Goal: Task Accomplishment & Management: Use online tool/utility

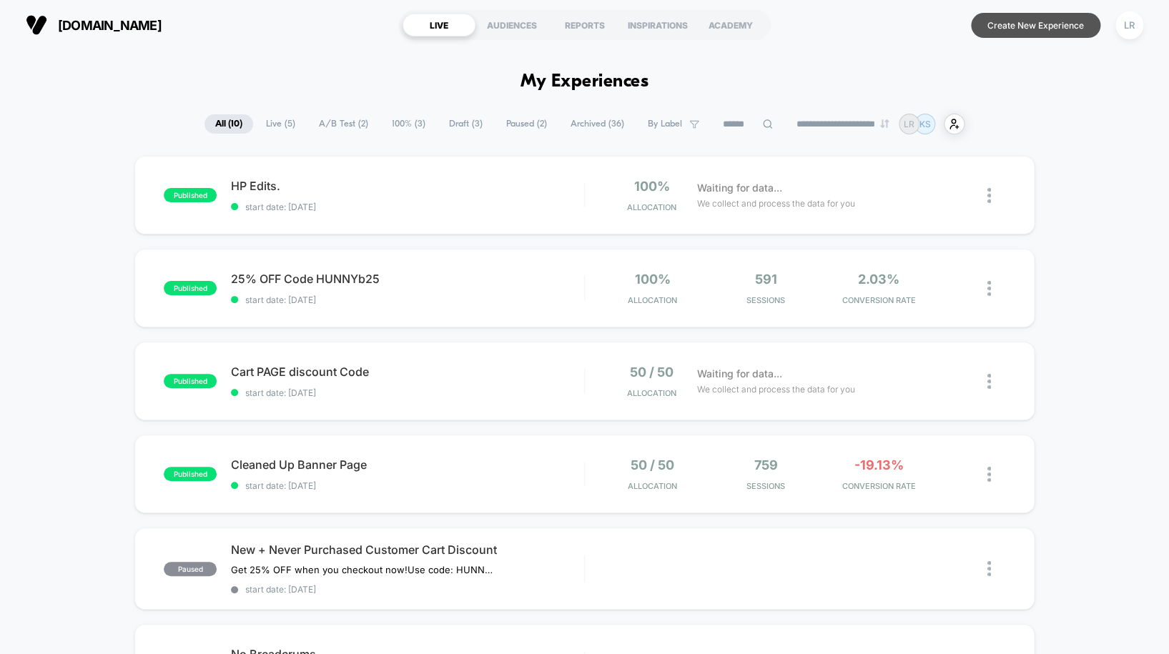
click at [1026, 31] on button "Create New Experience" at bounding box center [1035, 25] width 129 height 25
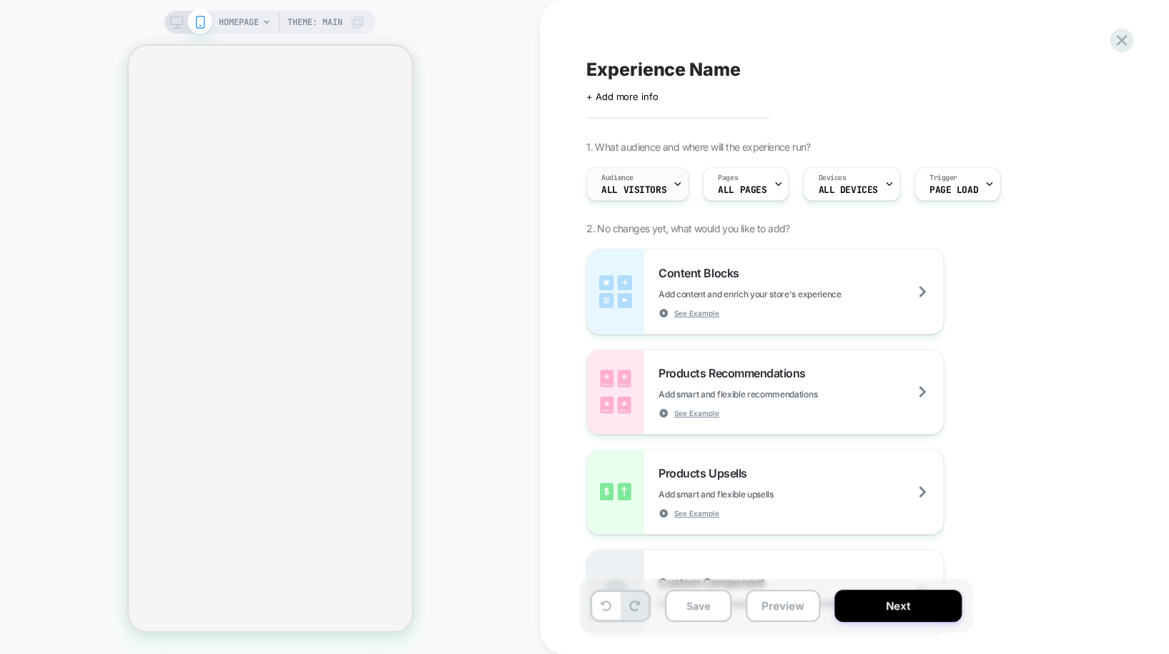
click at [659, 193] on span "All Visitors" at bounding box center [633, 190] width 65 height 10
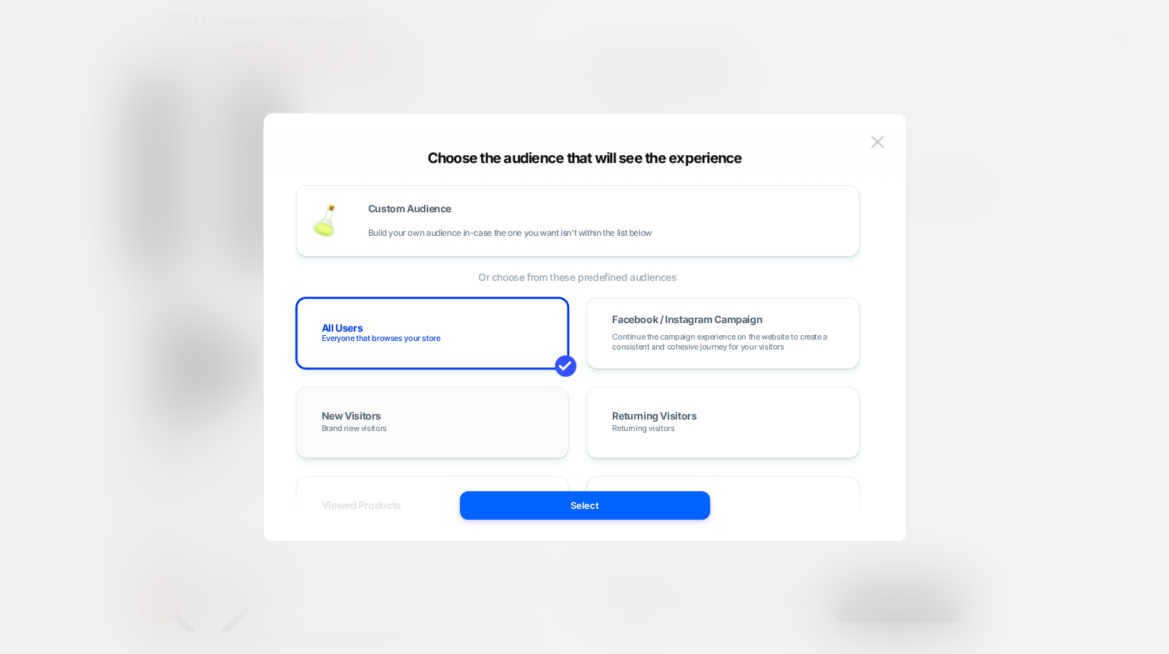
click at [476, 428] on div "New Visitors Brand new visitors" at bounding box center [432, 422] width 243 height 41
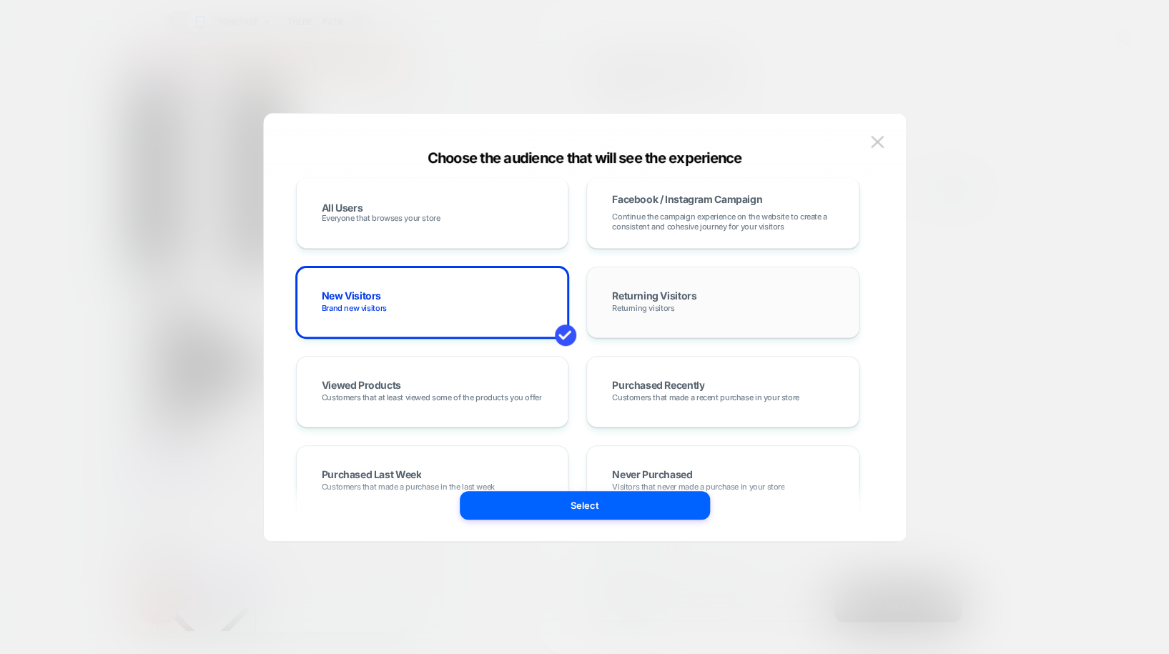
scroll to position [124, 0]
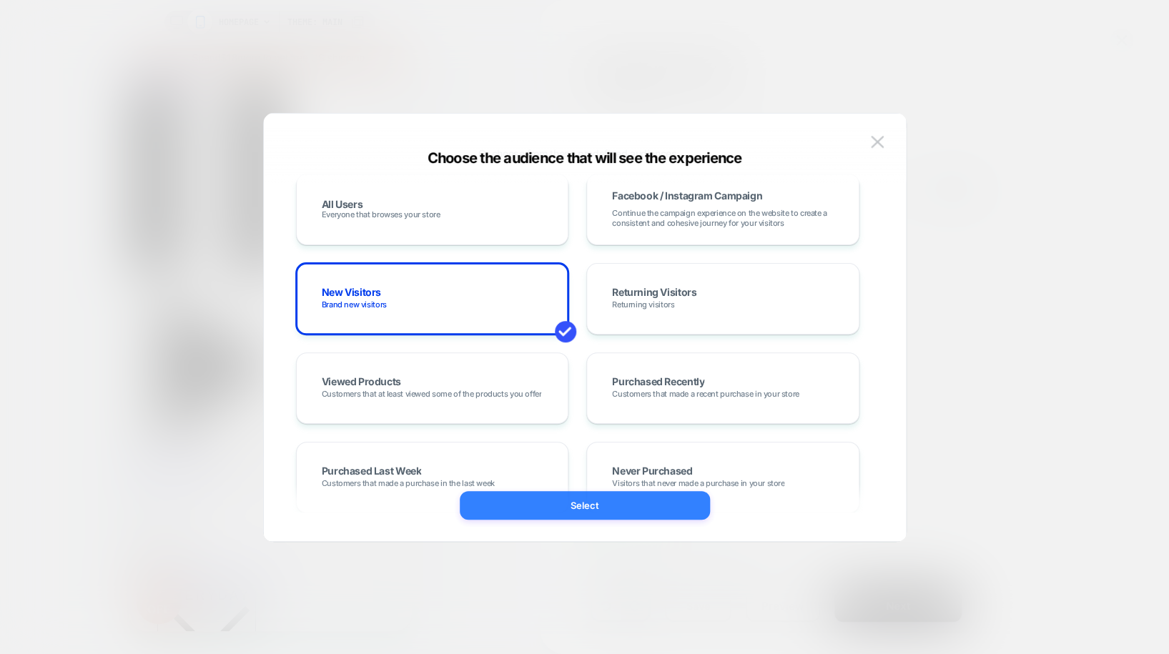
click at [616, 506] on button "Select" at bounding box center [585, 505] width 250 height 29
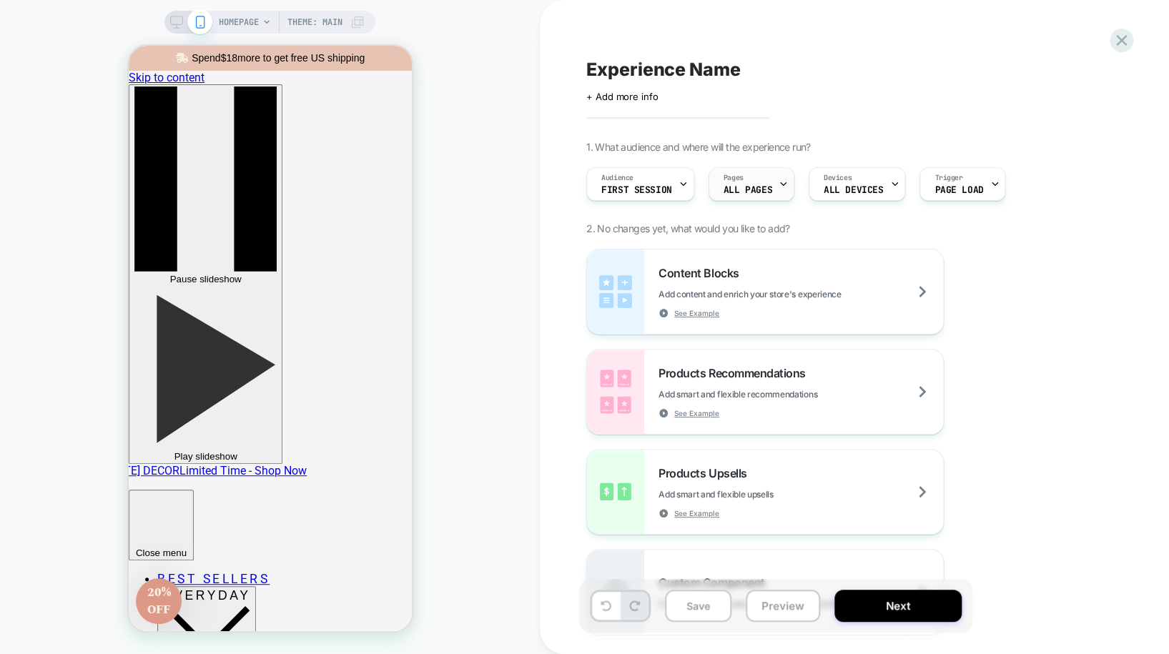
click at [740, 201] on div "Pages ALL PAGES" at bounding box center [752, 184] width 86 height 34
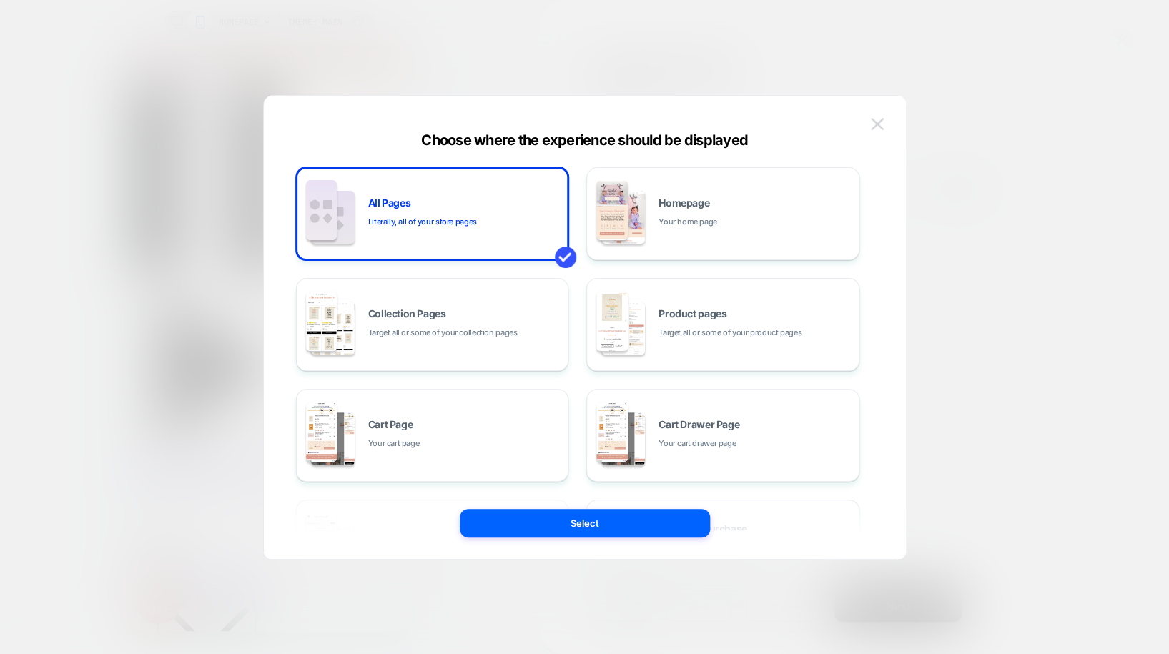
click at [884, 122] on img at bounding box center [877, 124] width 13 height 12
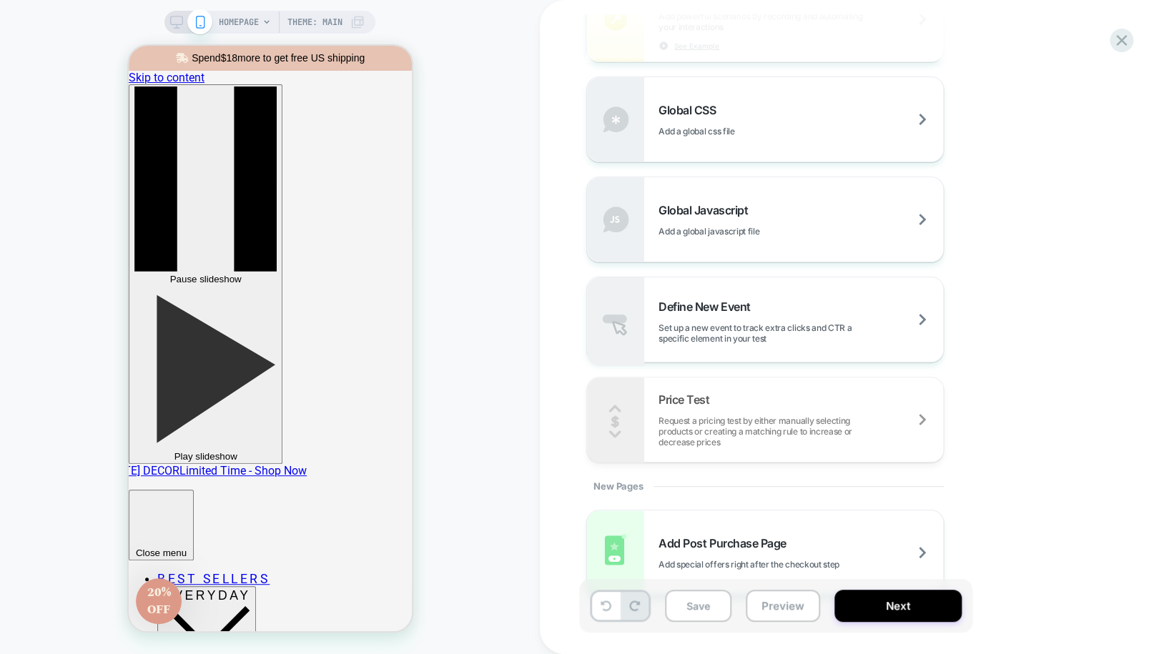
scroll to position [906, 0]
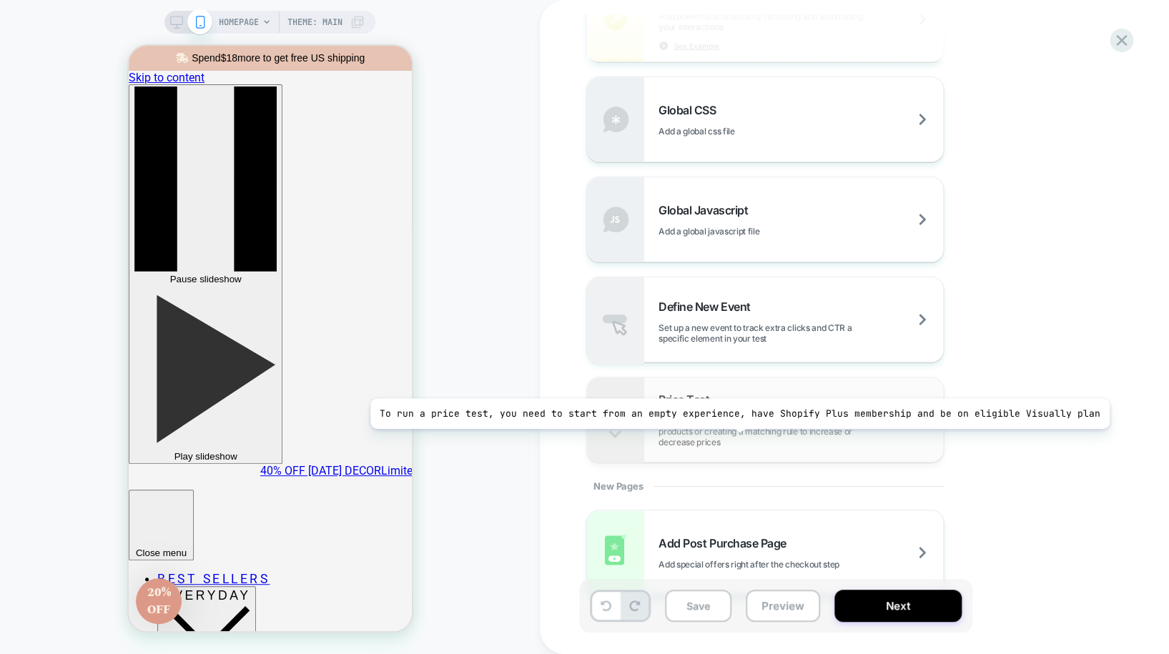
click at [731, 440] on span "Request a pricing test by either manually selecting products or creating a matc…" at bounding box center [801, 431] width 285 height 32
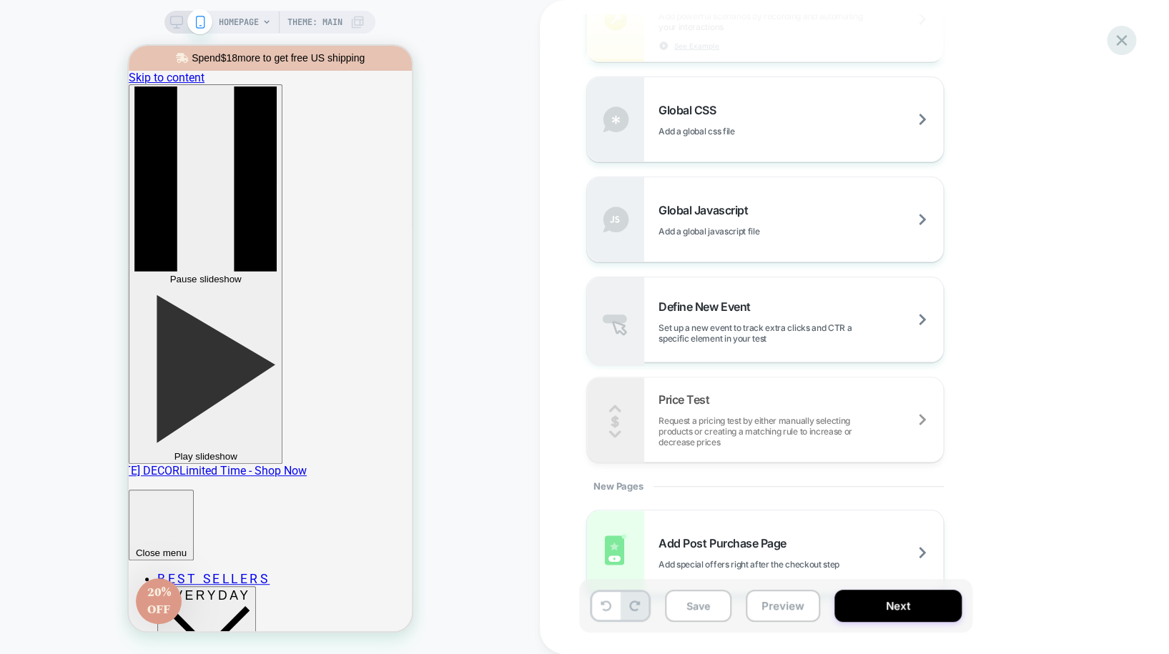
click at [1121, 52] on div at bounding box center [1121, 40] width 29 height 29
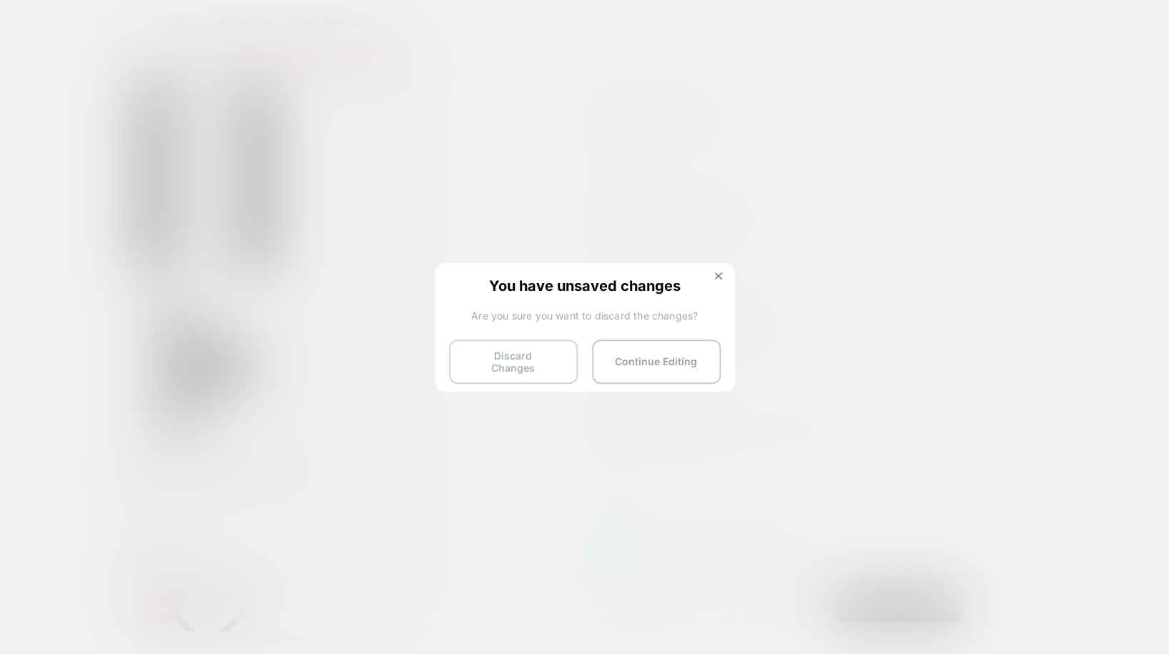
click at [492, 356] on button "Discard Changes" at bounding box center [513, 362] width 129 height 44
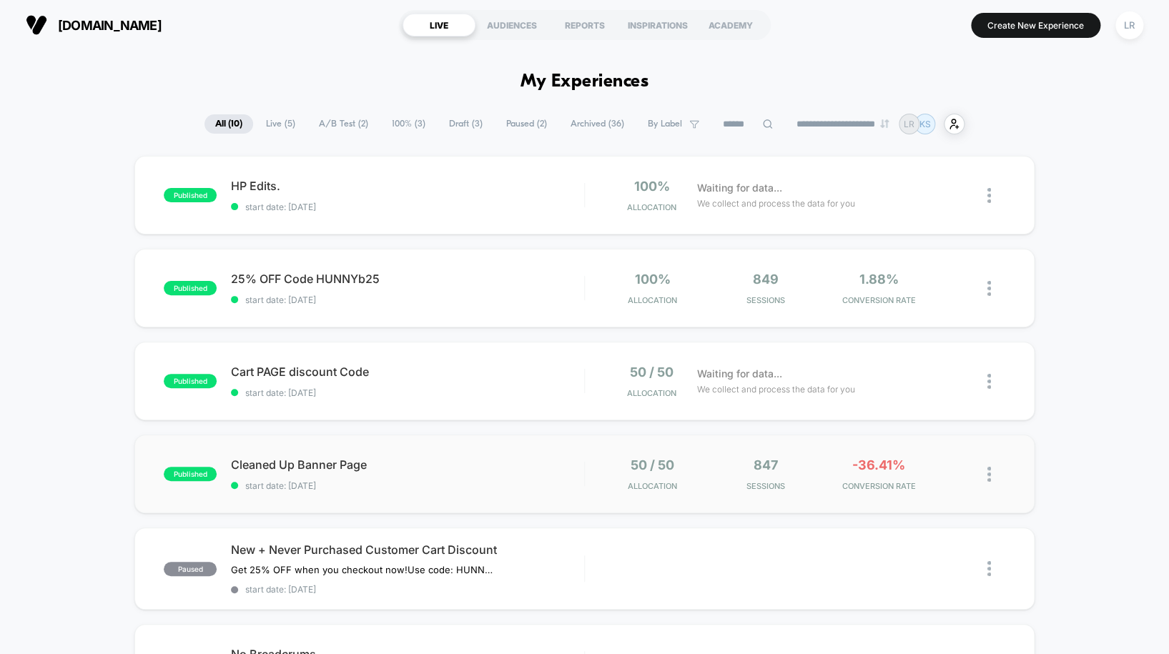
click at [832, 507] on div "published Cleaned Up Banner Page start date: [DATE] 50 / 50 Allocation 847 Sess…" at bounding box center [584, 474] width 900 height 79
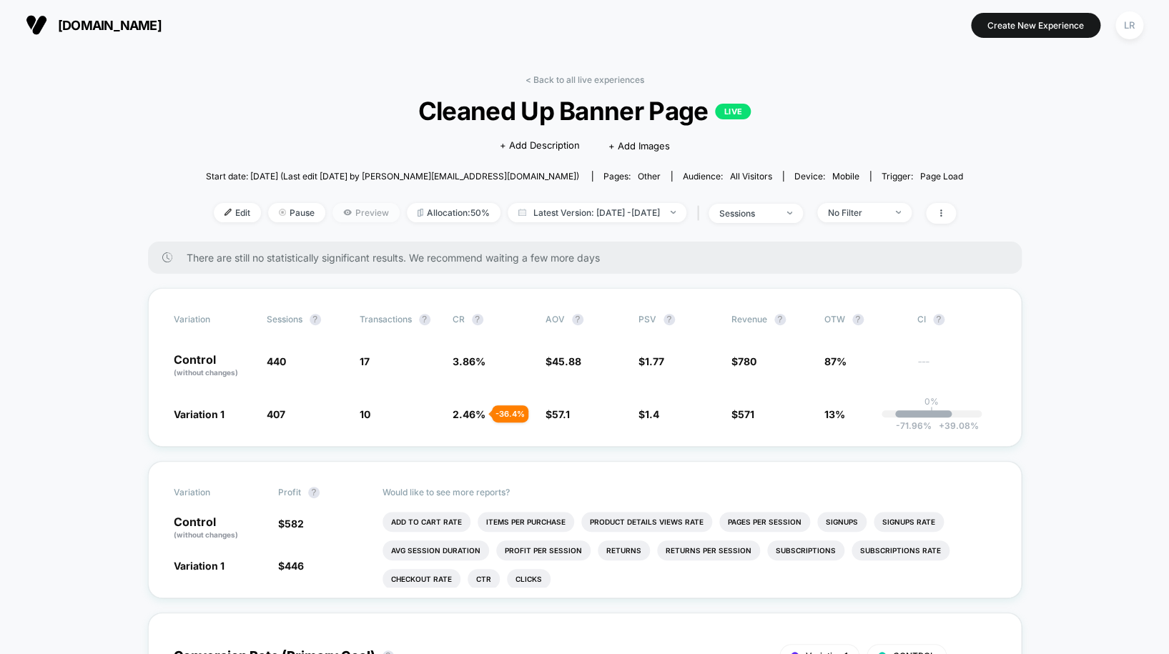
drag, startPoint x: 216, startPoint y: 210, endPoint x: 330, endPoint y: 209, distance: 114.4
click at [330, 209] on div "Edit Pause Preview Allocation: 50% Latest Version: [DATE] - [DATE] | sessions N…" at bounding box center [584, 213] width 757 height 21
click at [272, 220] on span "Pause" at bounding box center [296, 212] width 57 height 19
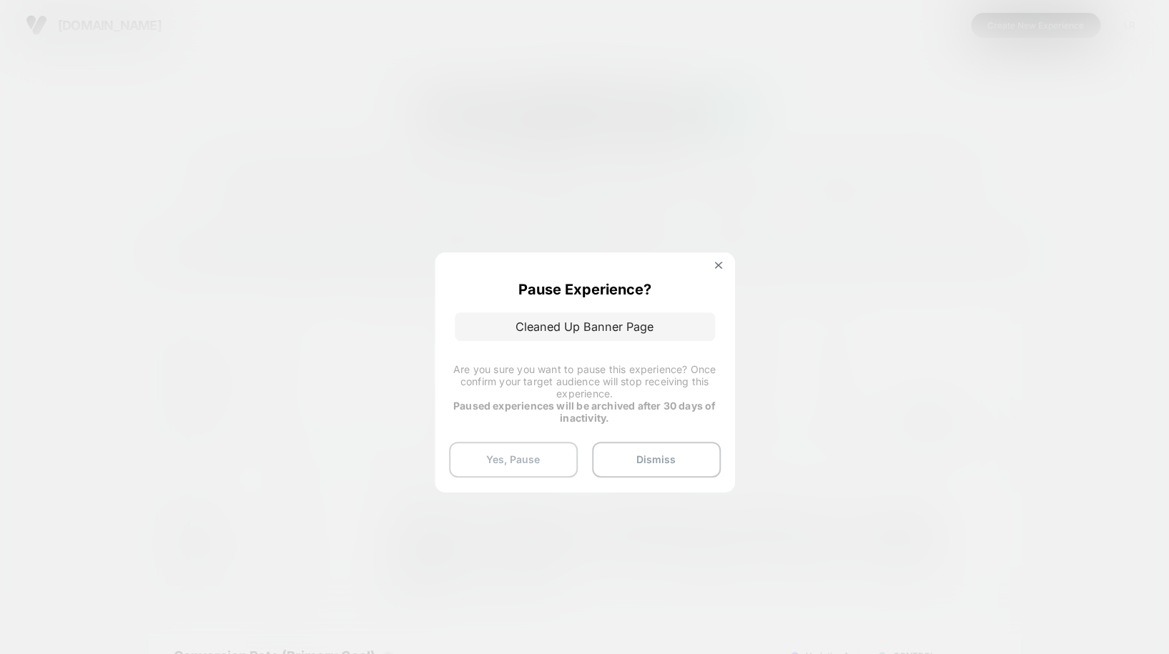
click at [546, 456] on button "Yes, Pause" at bounding box center [513, 460] width 129 height 36
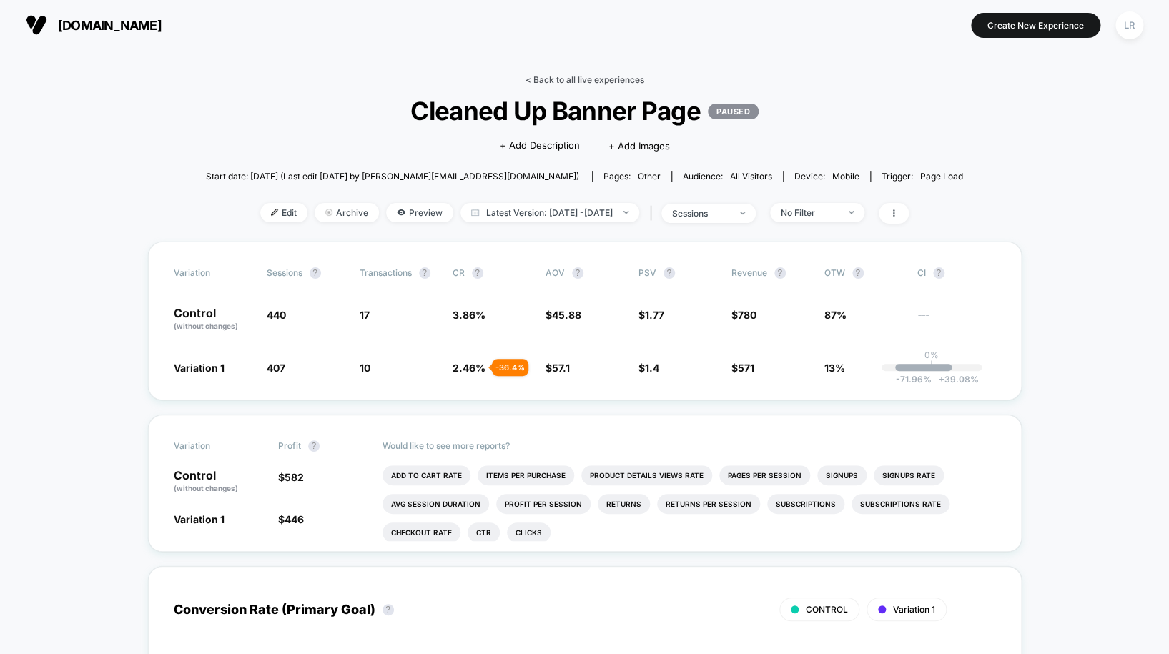
click at [557, 82] on link "< Back to all live experiences" at bounding box center [585, 79] width 119 height 11
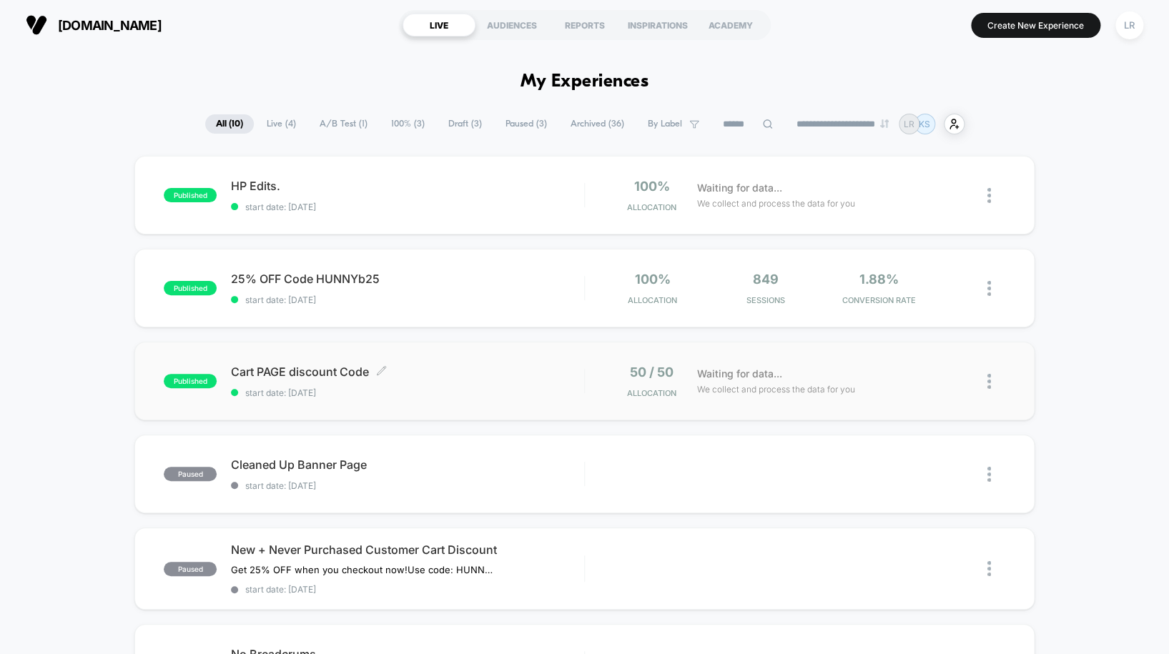
click at [399, 385] on div "Cart PAGE discount Code Click to edit experience details Click to edit experien…" at bounding box center [407, 382] width 353 height 34
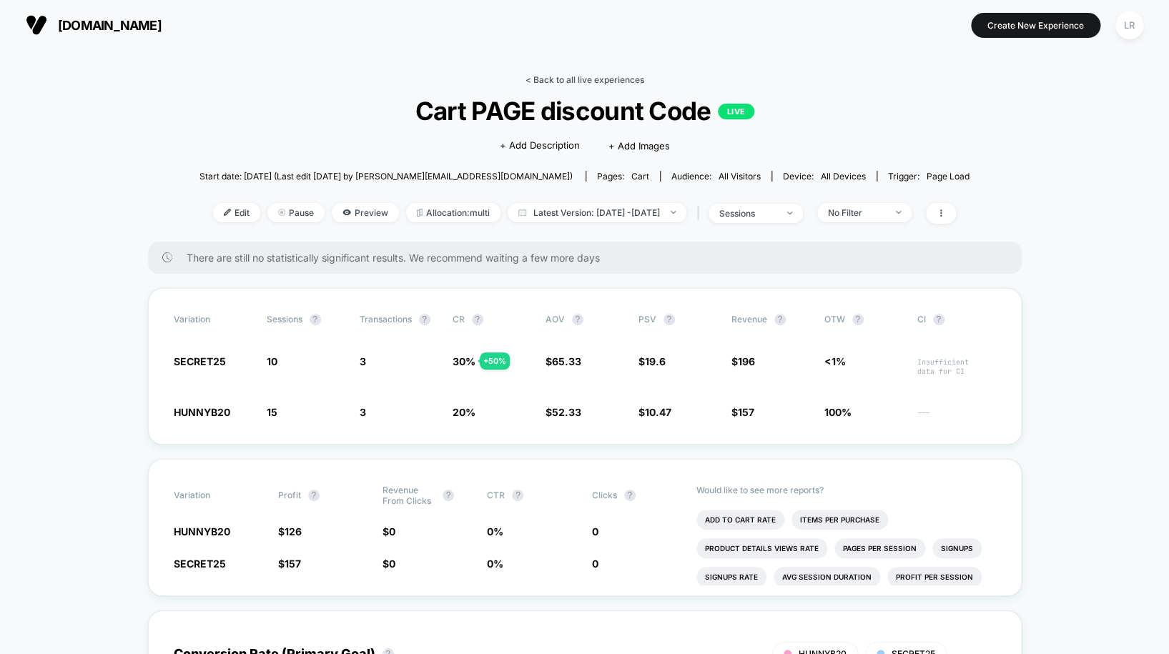
click at [589, 78] on link "< Back to all live experiences" at bounding box center [585, 79] width 119 height 11
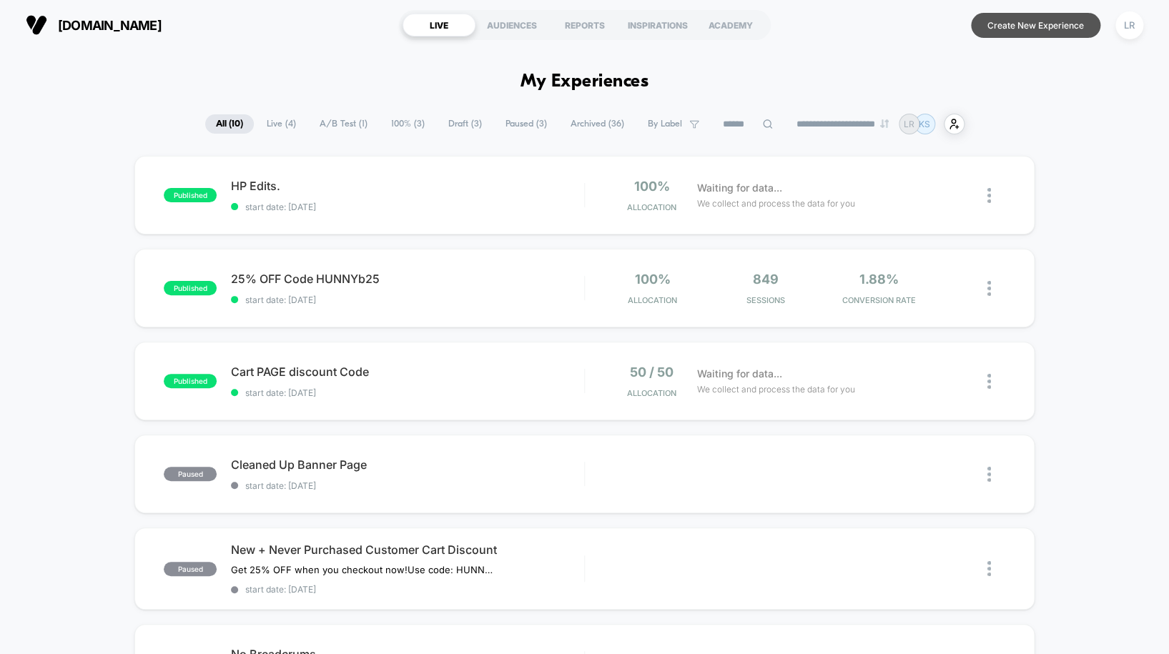
click at [1041, 26] on button "Create New Experience" at bounding box center [1035, 25] width 129 height 25
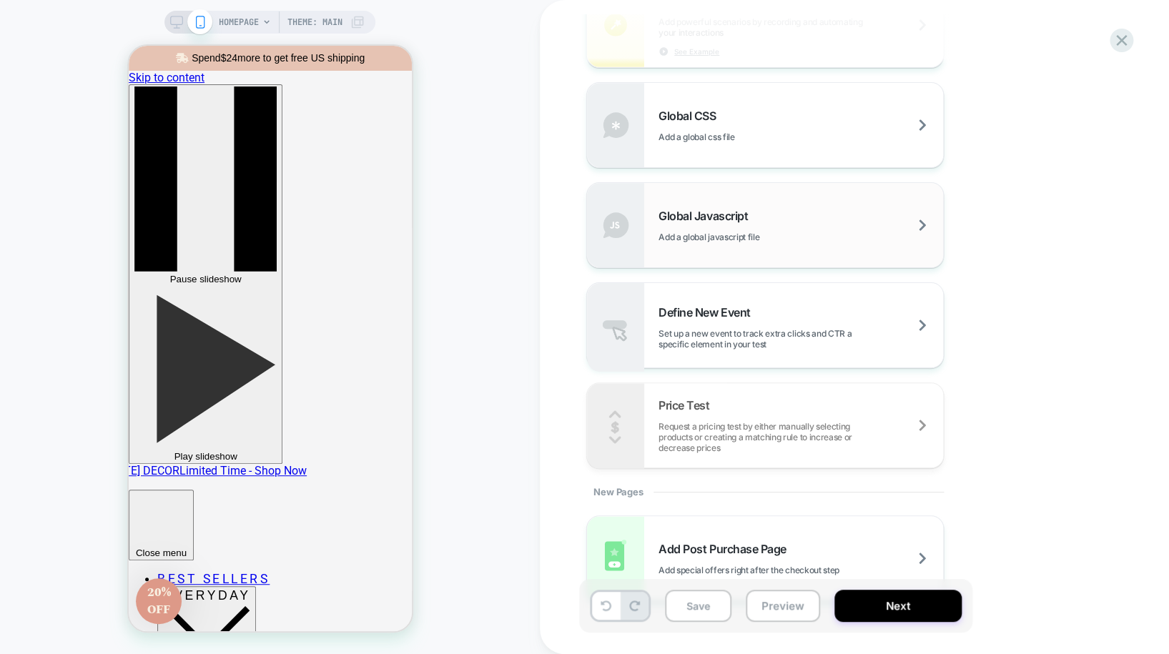
scroll to position [943, 0]
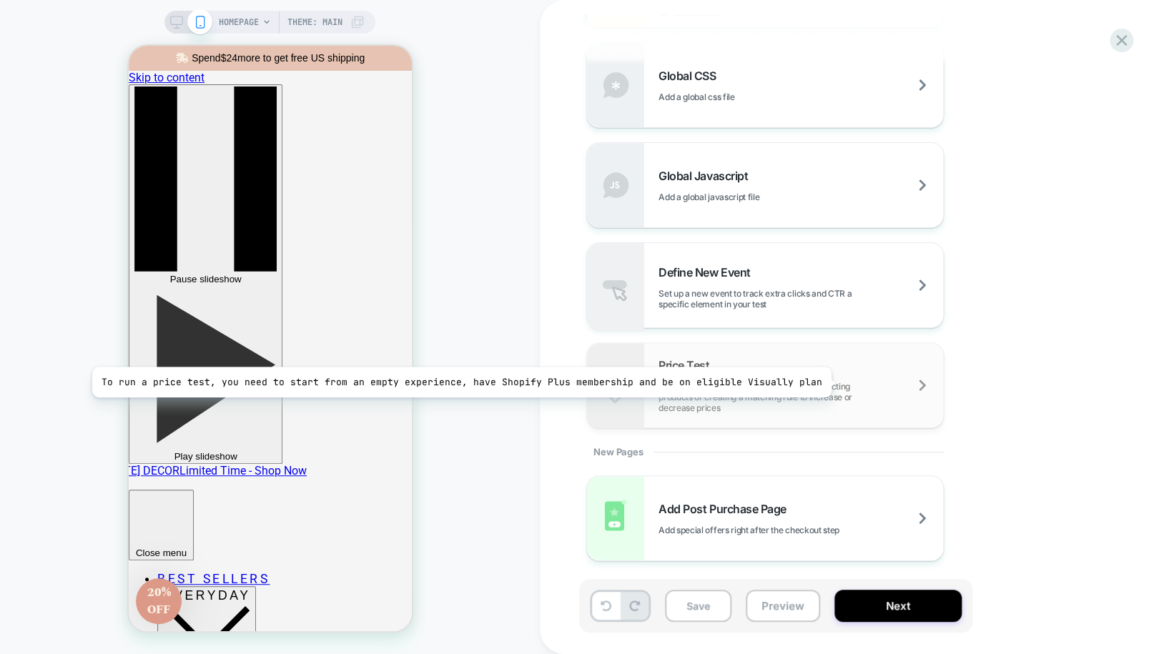
click at [824, 383] on span "Request a pricing test by either manually selecting products or creating a matc…" at bounding box center [801, 397] width 285 height 32
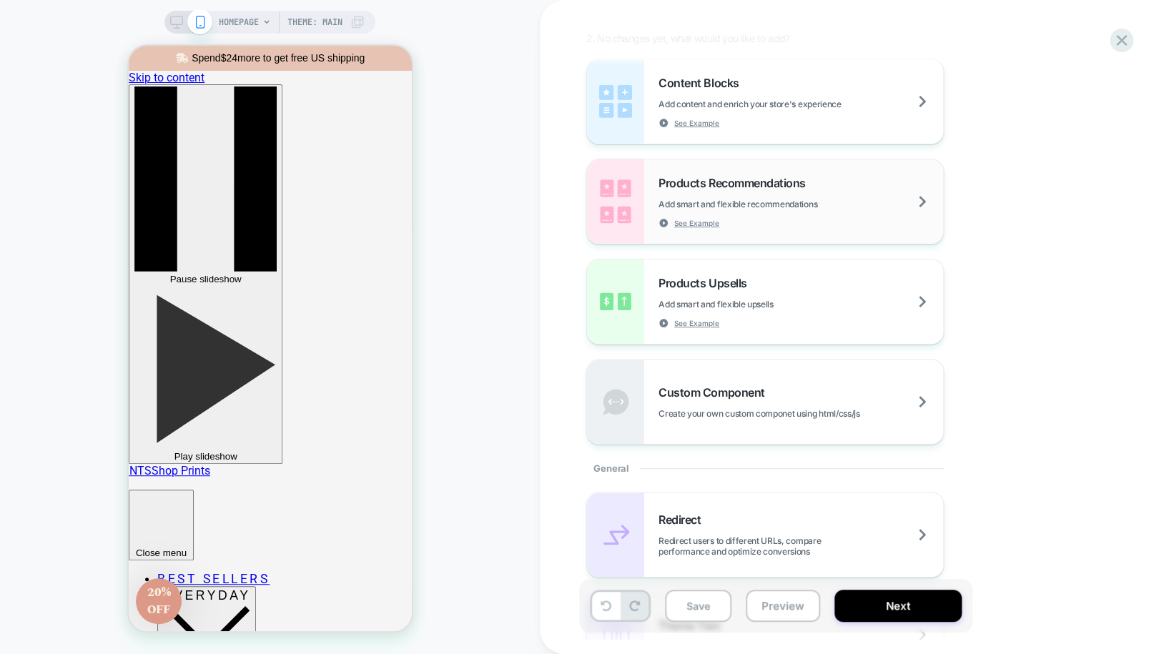
scroll to position [338, 0]
